Goal: Find contact information: Find contact information

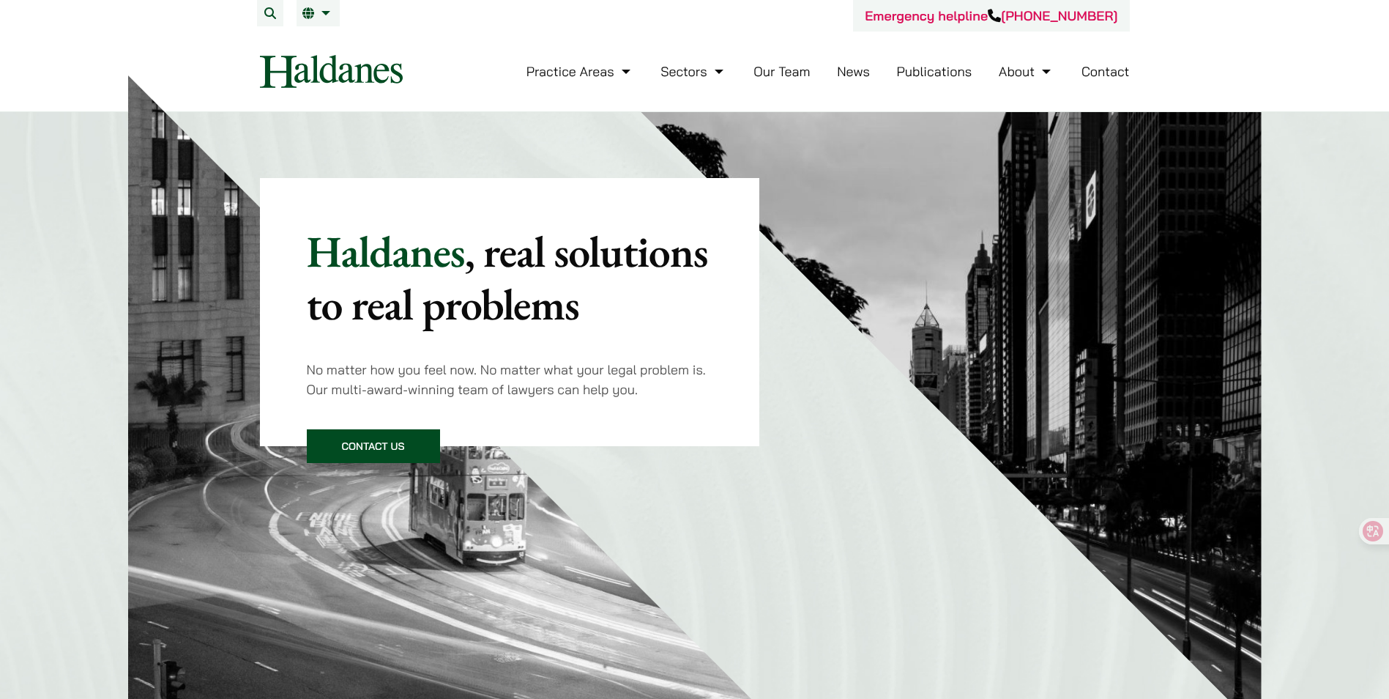
click at [1098, 69] on link "Contact" at bounding box center [1106, 71] width 48 height 17
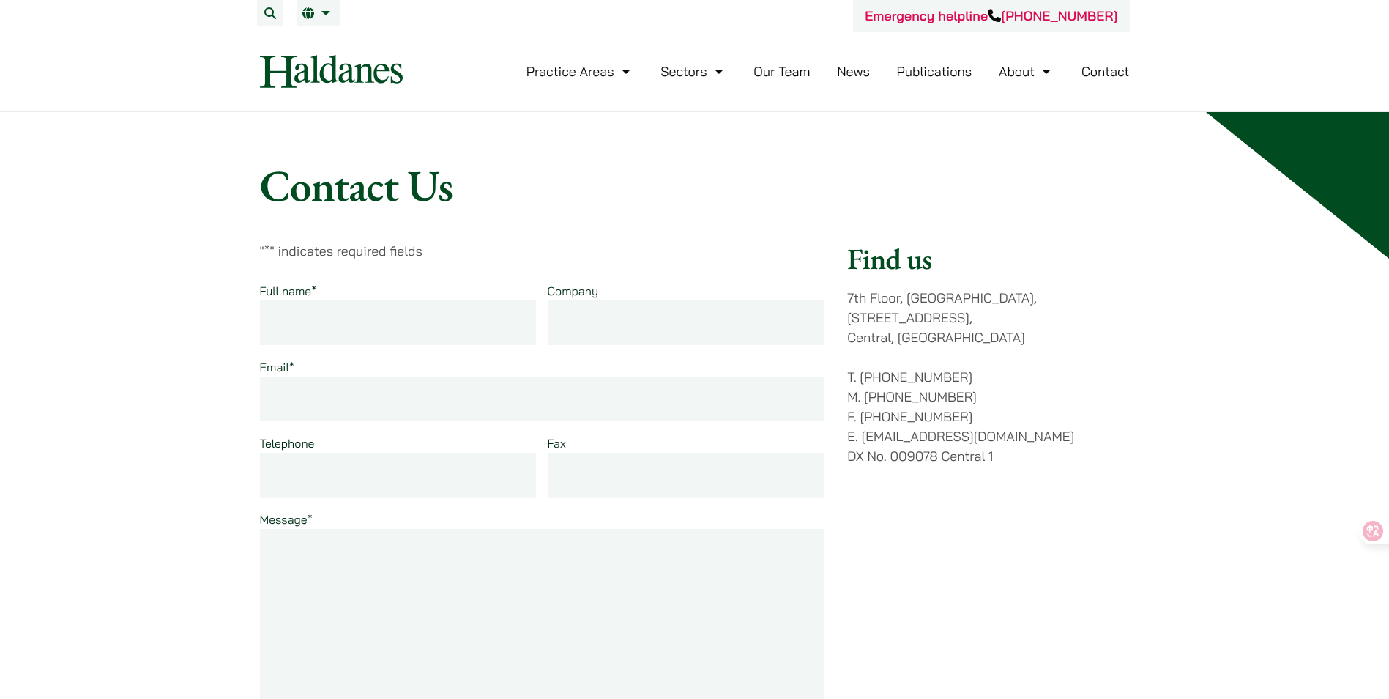
click at [764, 75] on link "Our Team" at bounding box center [781, 71] width 56 height 17
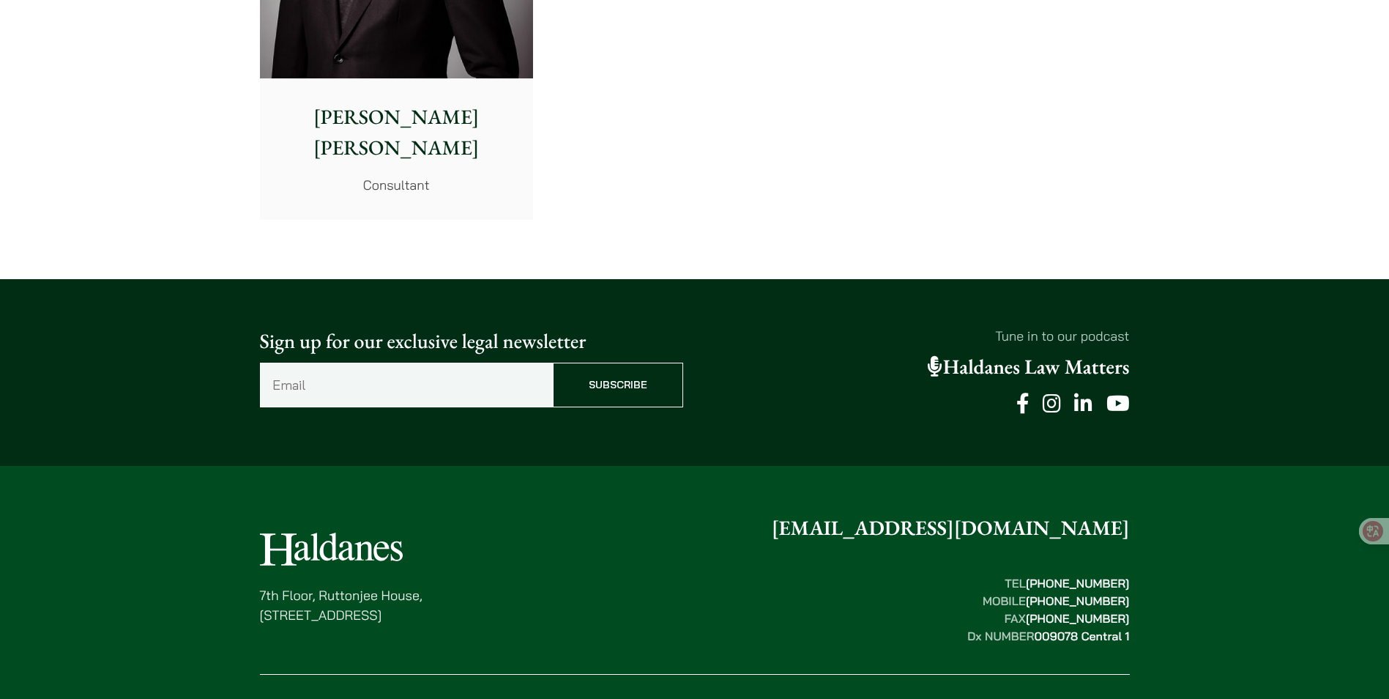
scroll to position [8114, 0]
